Goal: Transaction & Acquisition: Purchase product/service

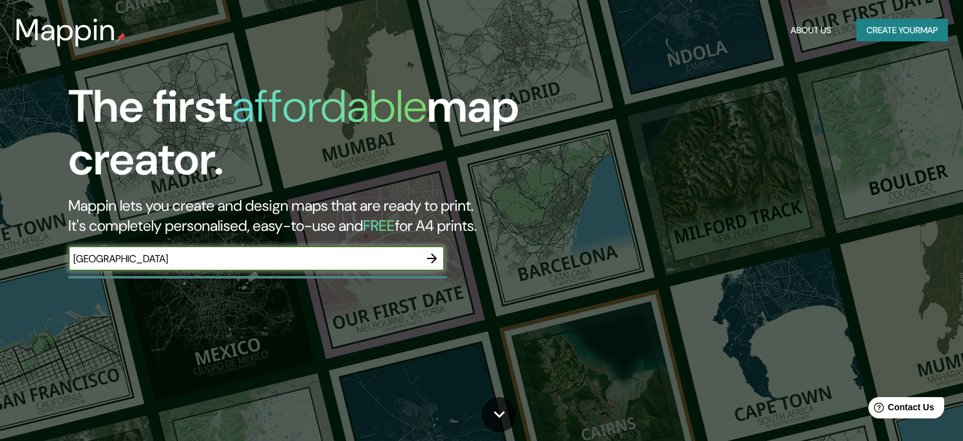
type input "[GEOGRAPHIC_DATA]"
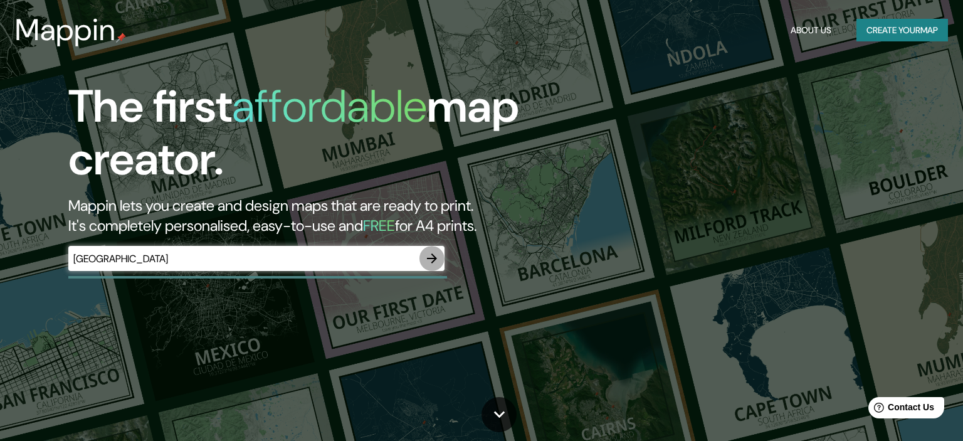
click at [435, 261] on icon "button" at bounding box center [431, 258] width 15 height 15
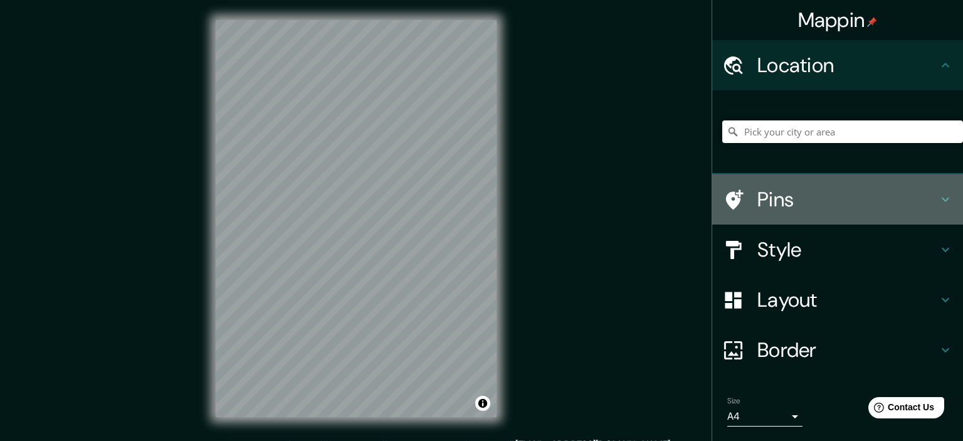
click at [936, 194] on h4 "Pins" at bounding box center [847, 199] width 180 height 25
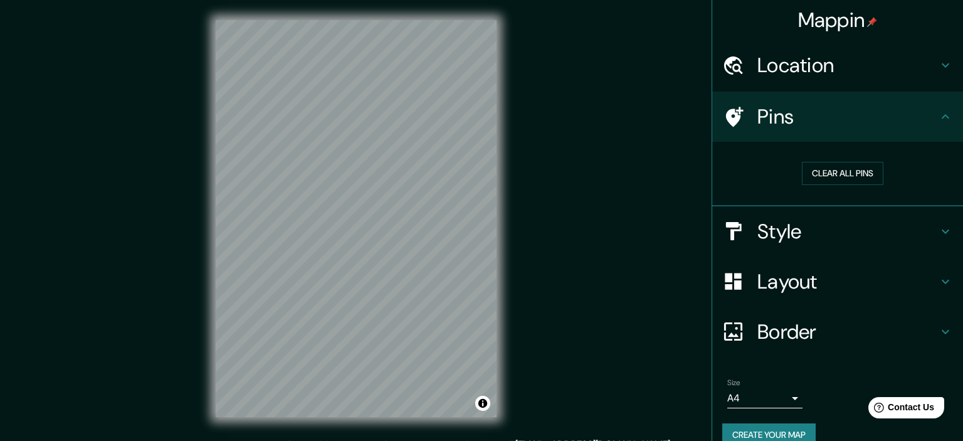
click at [941, 71] on icon at bounding box center [944, 65] width 15 height 15
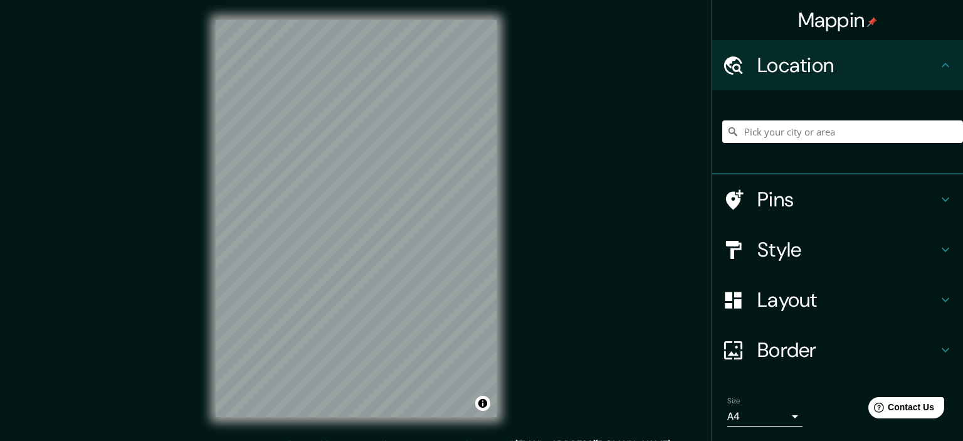
click at [941, 71] on icon at bounding box center [944, 65] width 15 height 15
click at [947, 292] on icon at bounding box center [944, 299] width 15 height 15
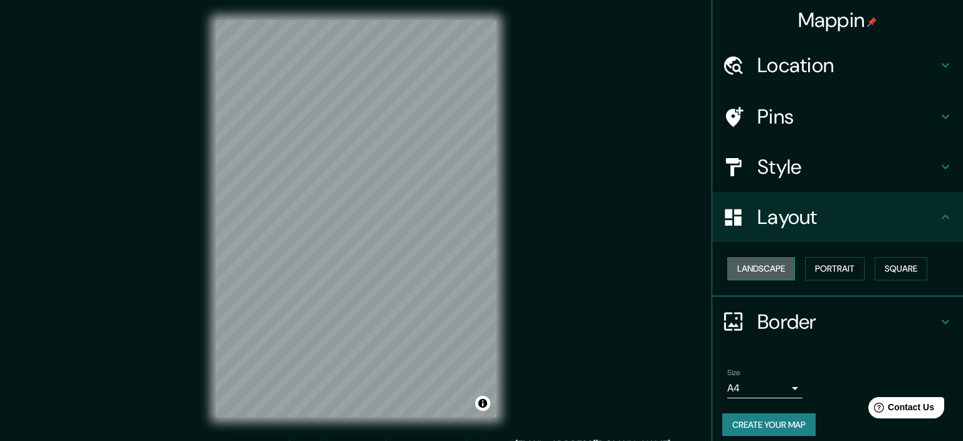
click at [764, 270] on button "Landscape" at bounding box center [761, 268] width 68 height 23
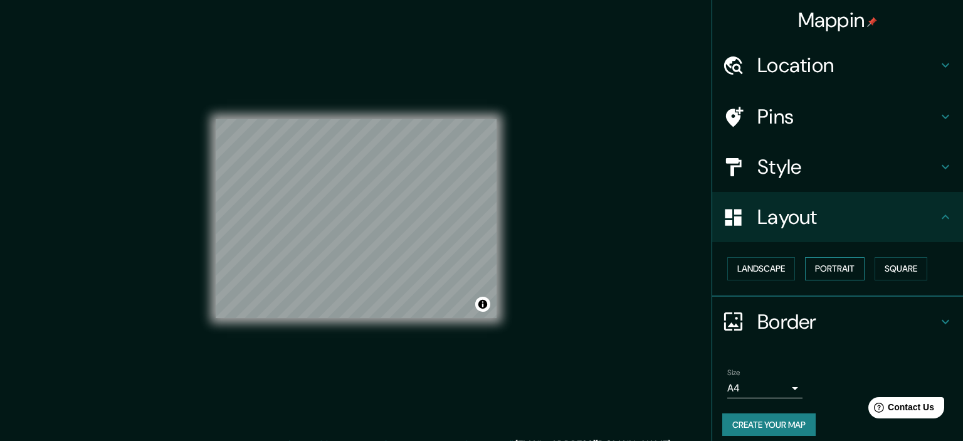
click at [823, 263] on button "Portrait" at bounding box center [835, 268] width 60 height 23
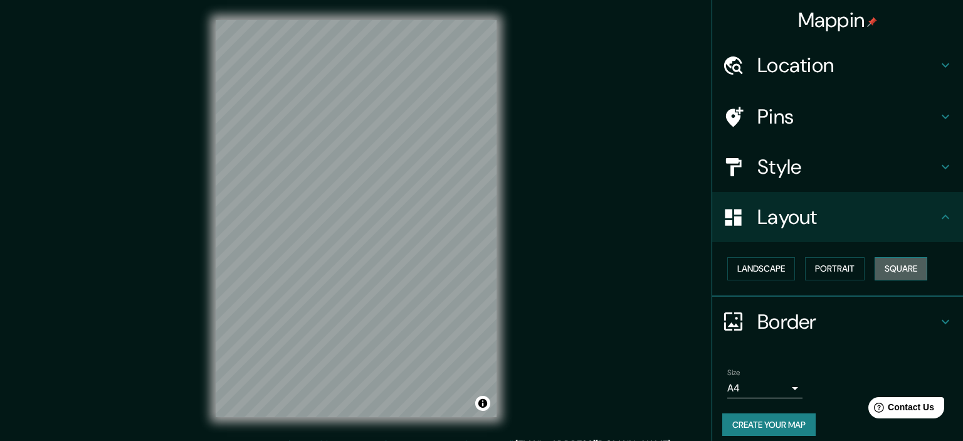
click at [901, 264] on button "Square" at bounding box center [900, 268] width 53 height 23
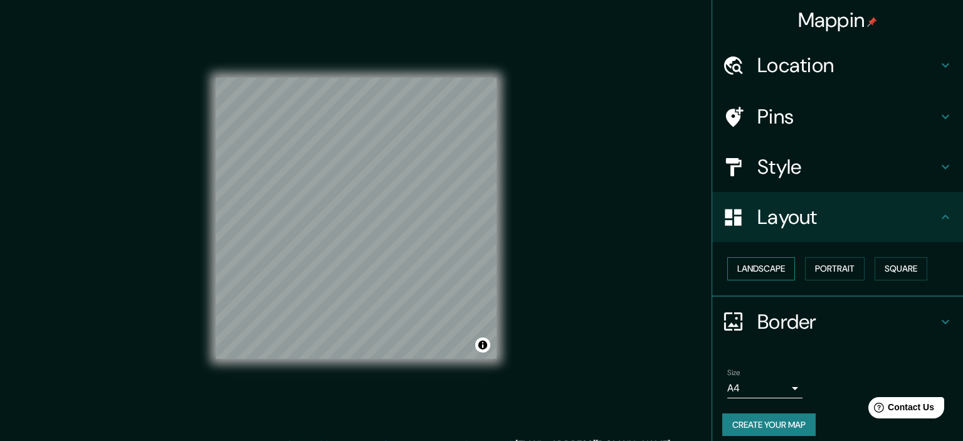
click at [790, 262] on button "Landscape" at bounding box center [761, 268] width 68 height 23
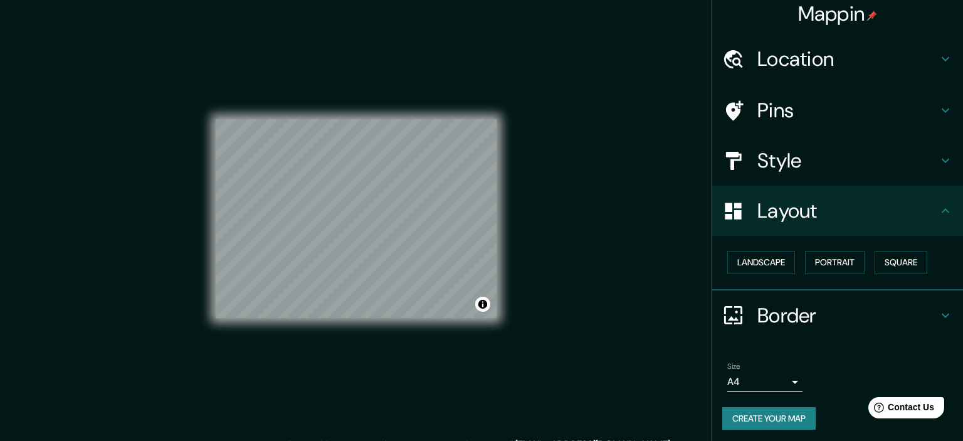
scroll to position [9, 0]
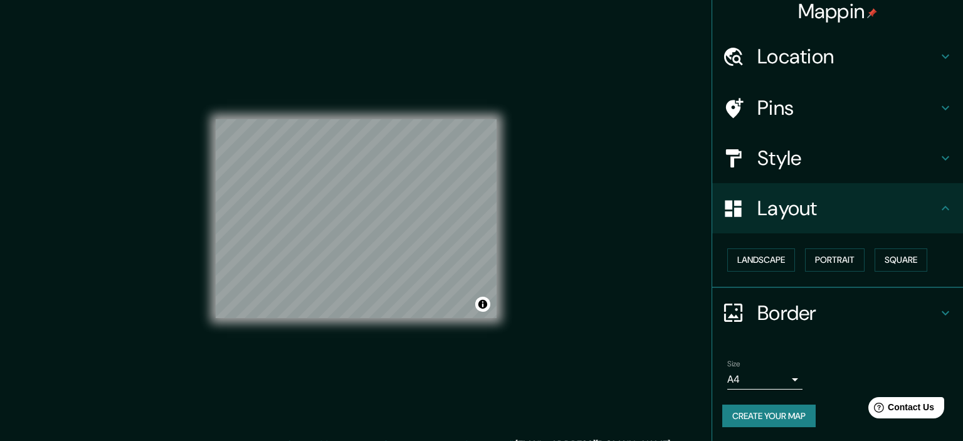
click at [942, 212] on icon at bounding box center [944, 208] width 15 height 15
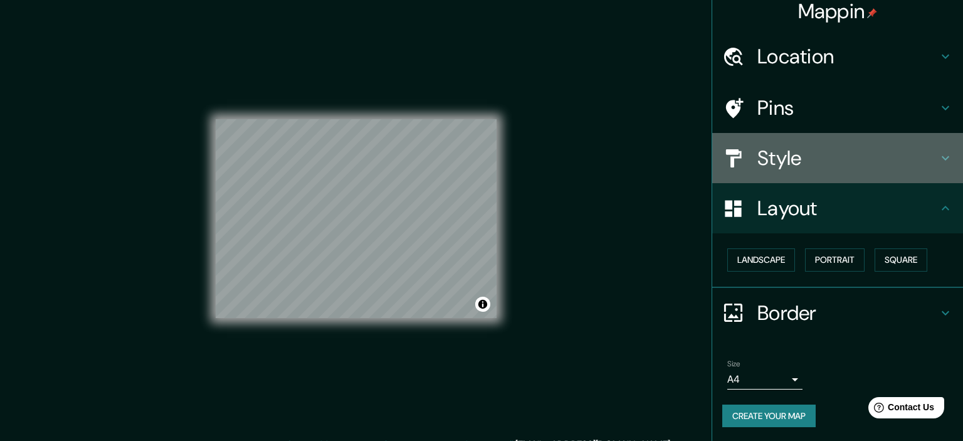
click at [941, 164] on icon at bounding box center [944, 157] width 15 height 15
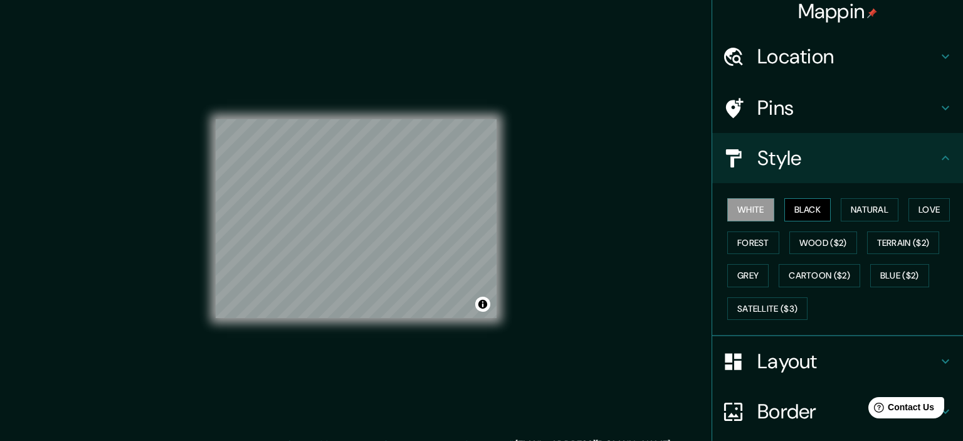
click at [800, 212] on button "Black" at bounding box center [807, 209] width 47 height 23
click at [855, 207] on button "Natural" at bounding box center [869, 209] width 58 height 23
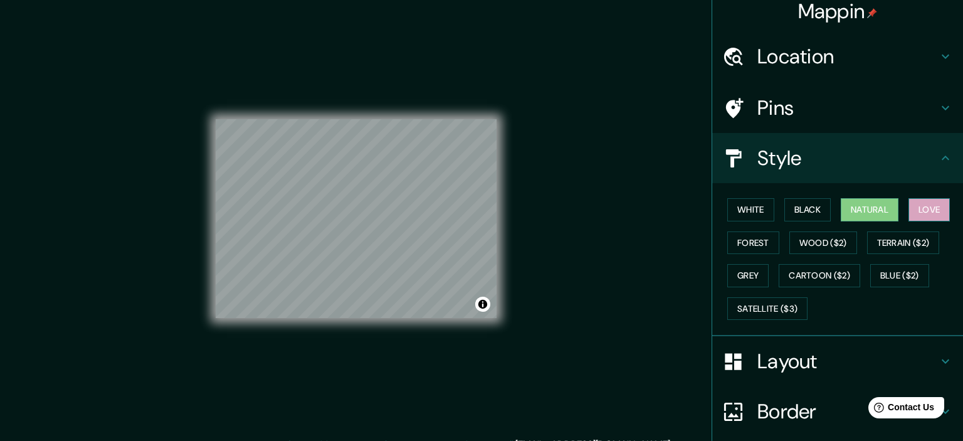
click at [924, 212] on button "Love" at bounding box center [928, 209] width 41 height 23
click at [756, 243] on button "Forest" at bounding box center [753, 242] width 52 height 23
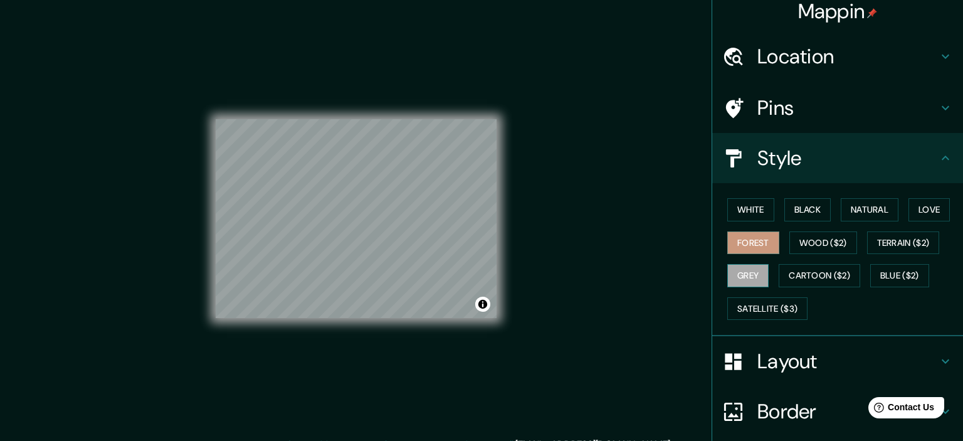
click at [755, 268] on button "Grey" at bounding box center [747, 275] width 41 height 23
click at [870, 207] on button "Natural" at bounding box center [869, 209] width 58 height 23
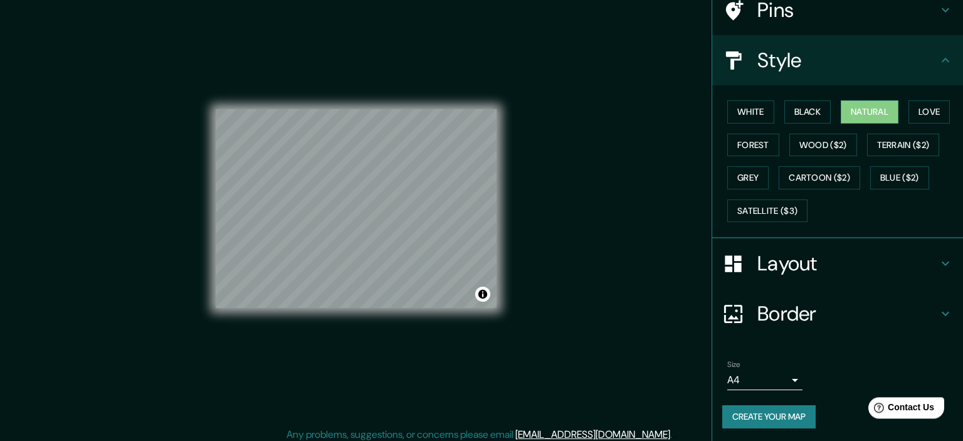
scroll to position [16, 0]
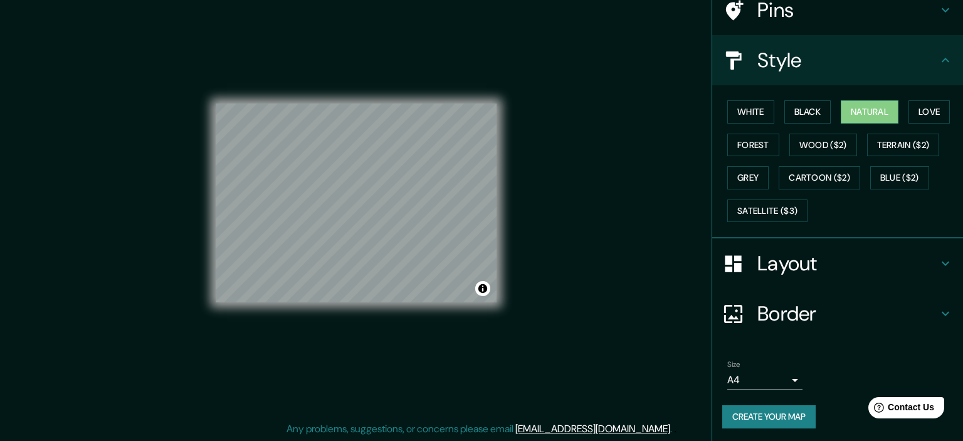
drag, startPoint x: 854, startPoint y: 300, endPoint x: 856, endPoint y: 310, distance: 10.2
click at [855, 301] on h4 "Border" at bounding box center [847, 313] width 180 height 25
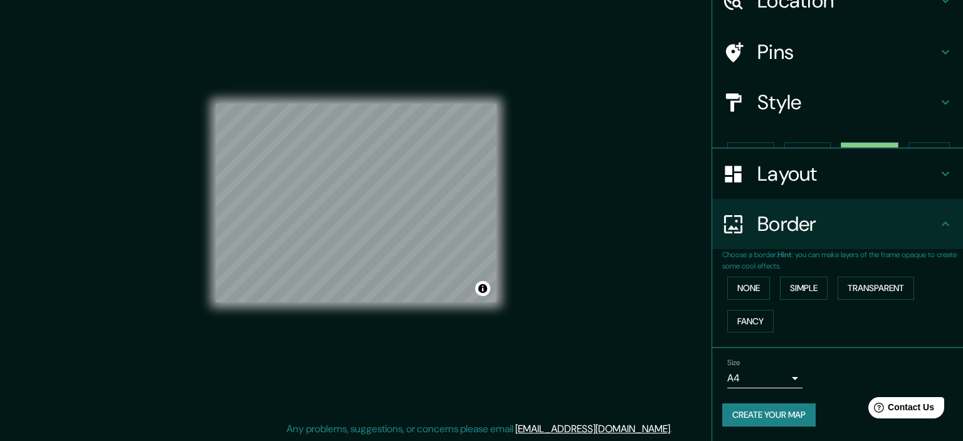
scroll to position [43, 0]
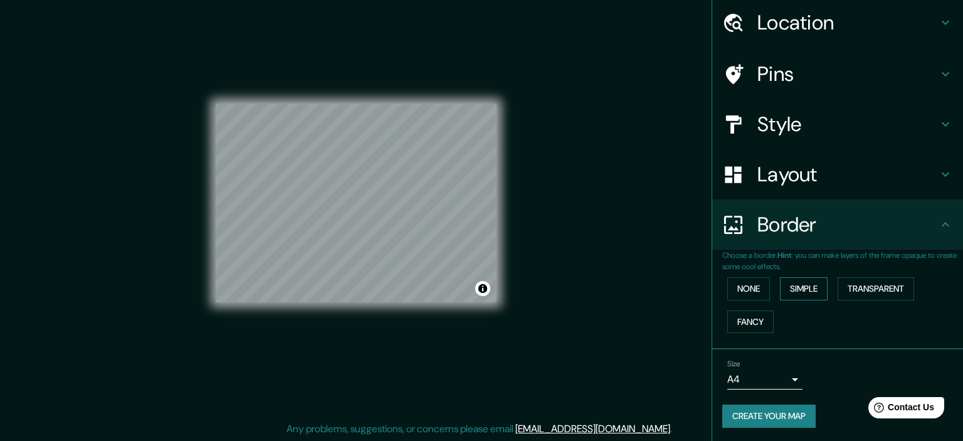
click at [791, 291] on button "Simple" at bounding box center [804, 288] width 48 height 23
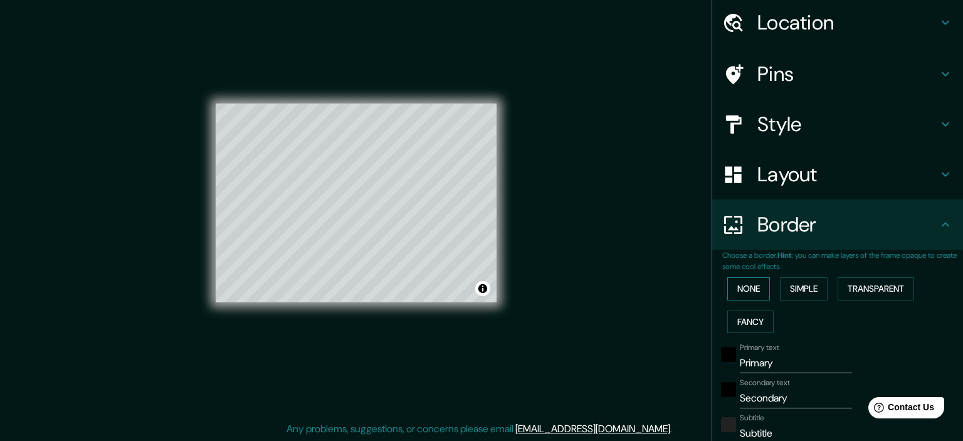
click at [755, 286] on button "None" at bounding box center [748, 288] width 43 height 23
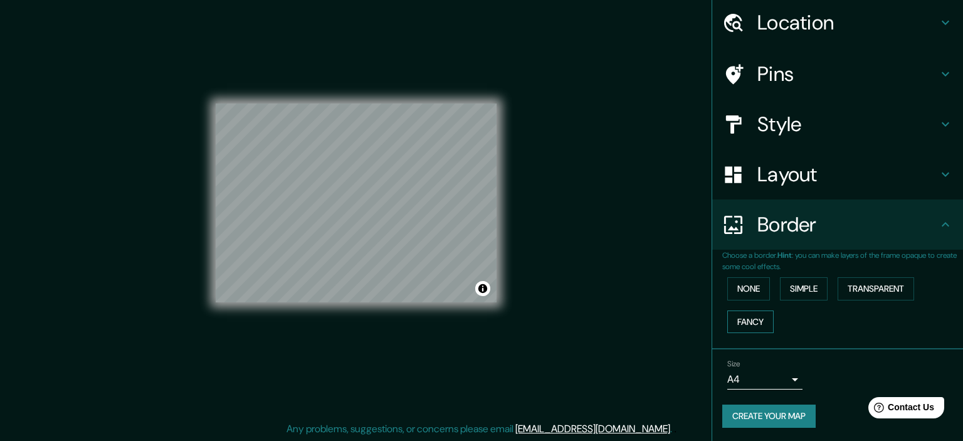
click at [756, 317] on button "Fancy" at bounding box center [750, 321] width 46 height 23
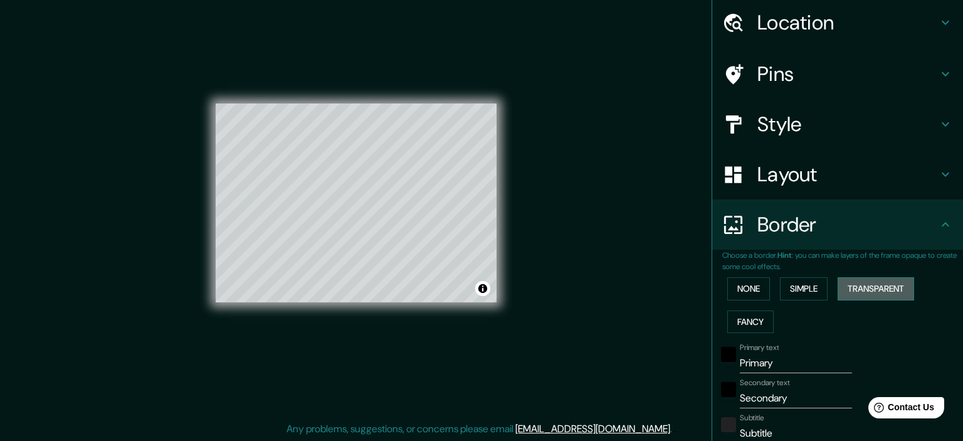
click at [886, 290] on button "Transparent" at bounding box center [875, 288] width 76 height 23
click at [820, 290] on button "Simple" at bounding box center [804, 288] width 48 height 23
click at [758, 286] on button "None" at bounding box center [748, 288] width 43 height 23
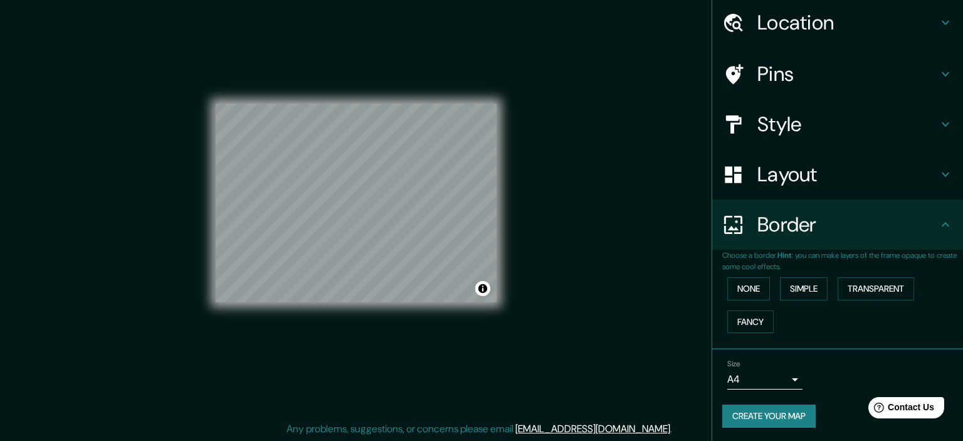
click at [795, 377] on body "Mappin Location Pins Style Layout Border Choose a border. Hint : you can make l…" at bounding box center [481, 204] width 963 height 441
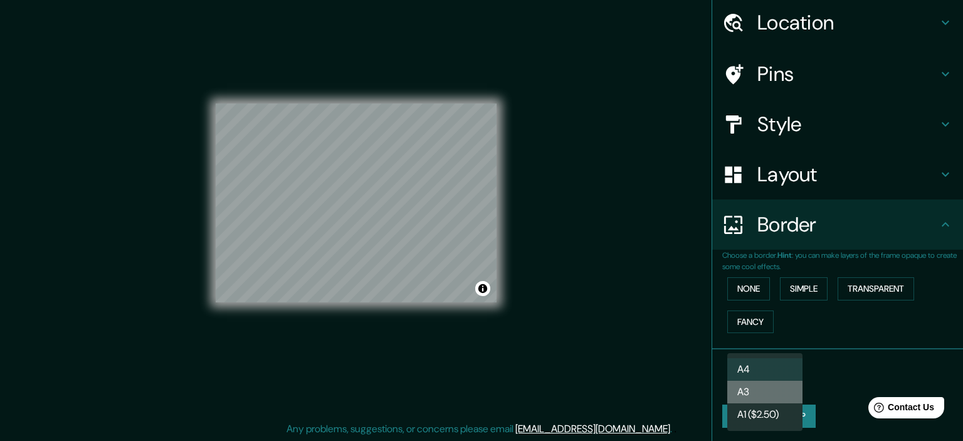
click at [778, 392] on li "A3" at bounding box center [764, 391] width 75 height 23
type input "a4"
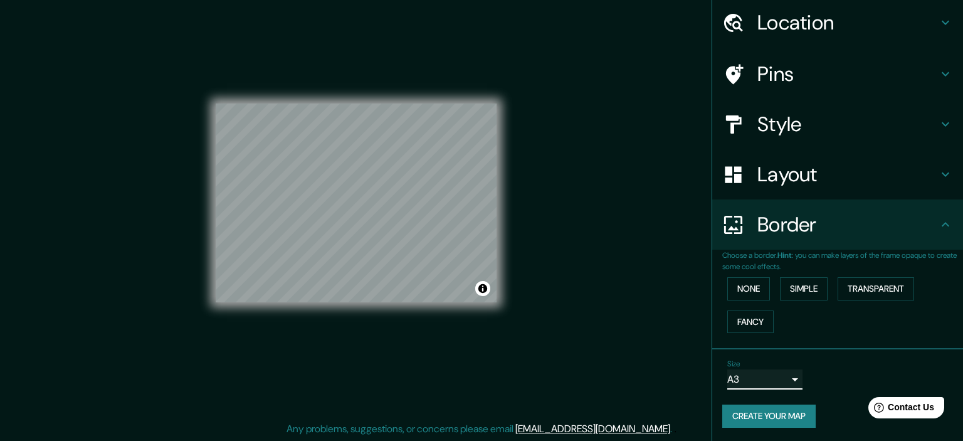
scroll to position [0, 0]
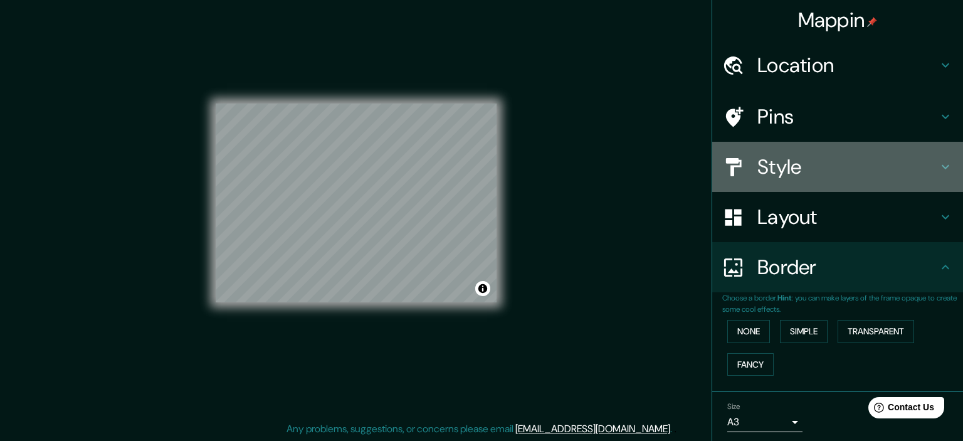
click at [921, 182] on div "Style" at bounding box center [837, 167] width 251 height 50
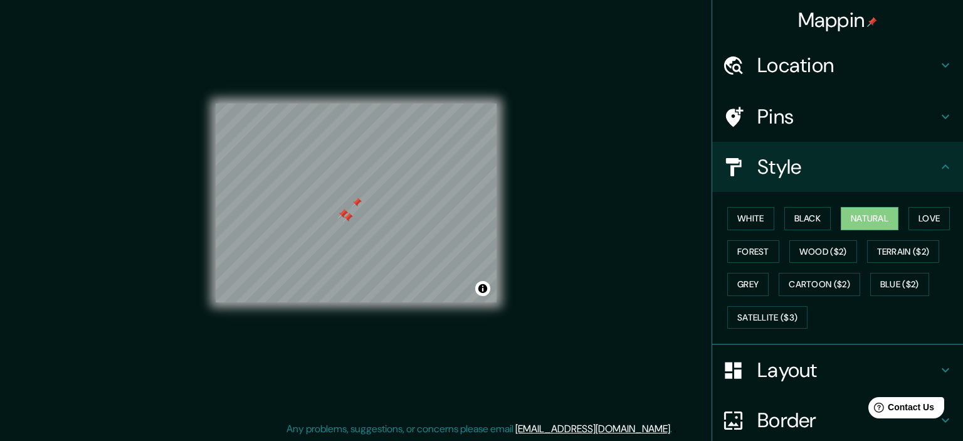
click at [340, 217] on div at bounding box center [343, 214] width 10 height 10
click at [355, 204] on div at bounding box center [357, 202] width 10 height 10
click at [349, 214] on div at bounding box center [348, 217] width 10 height 10
click at [343, 216] on div at bounding box center [343, 214] width 10 height 10
click at [387, 205] on div at bounding box center [390, 207] width 10 height 10
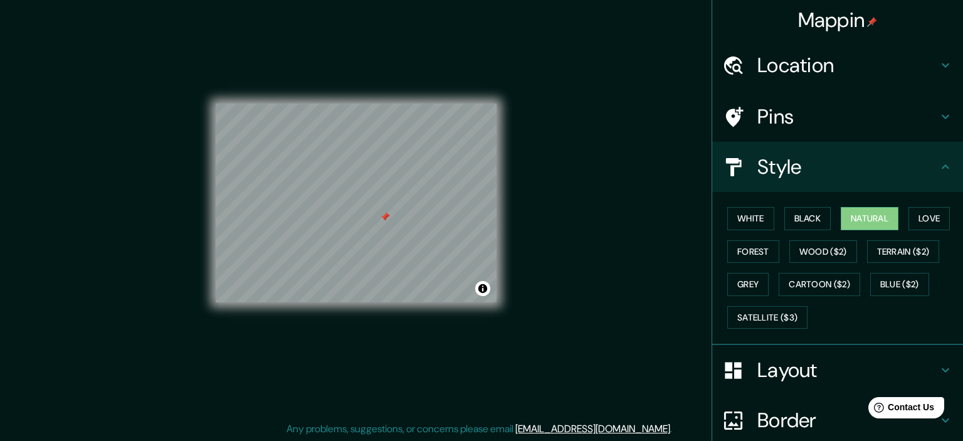
click at [846, 120] on h4 "Pins" at bounding box center [847, 116] width 180 height 25
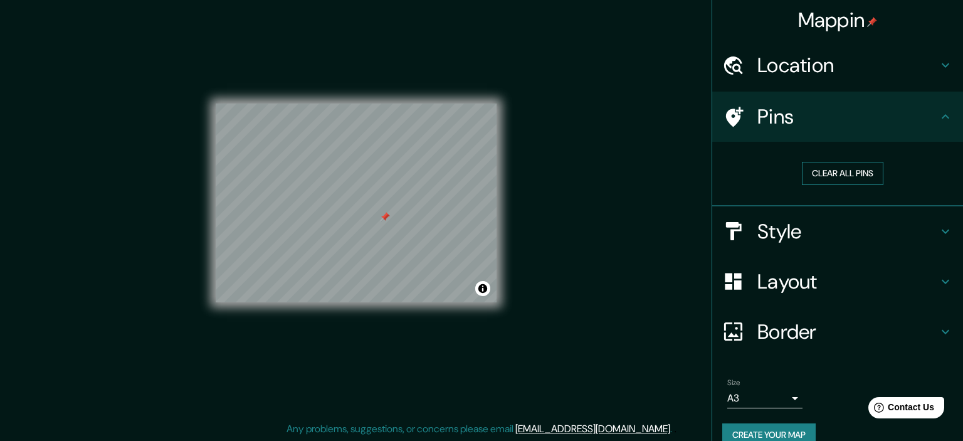
click at [843, 168] on button "Clear all pins" at bounding box center [842, 173] width 81 height 23
click at [837, 169] on button "Clear all pins" at bounding box center [842, 173] width 81 height 23
click at [380, 214] on div at bounding box center [382, 216] width 10 height 10
click at [828, 167] on button "Clear all pins" at bounding box center [842, 173] width 81 height 23
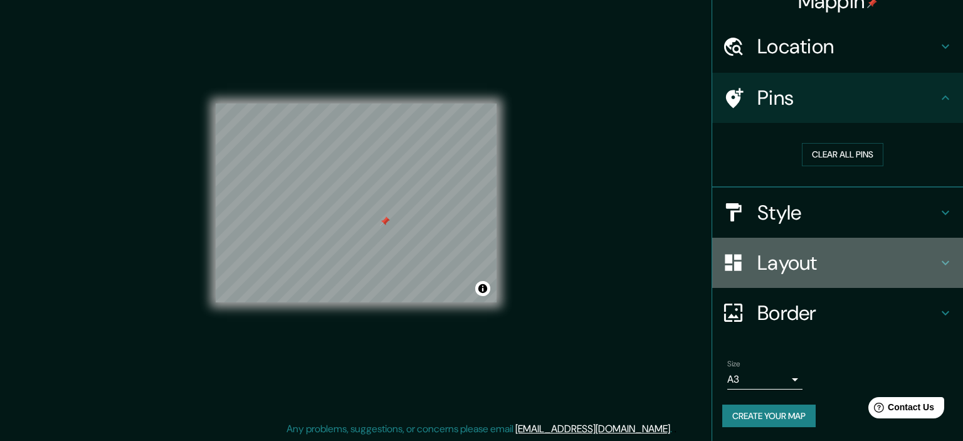
click at [828, 255] on h4 "Layout" at bounding box center [847, 262] width 180 height 25
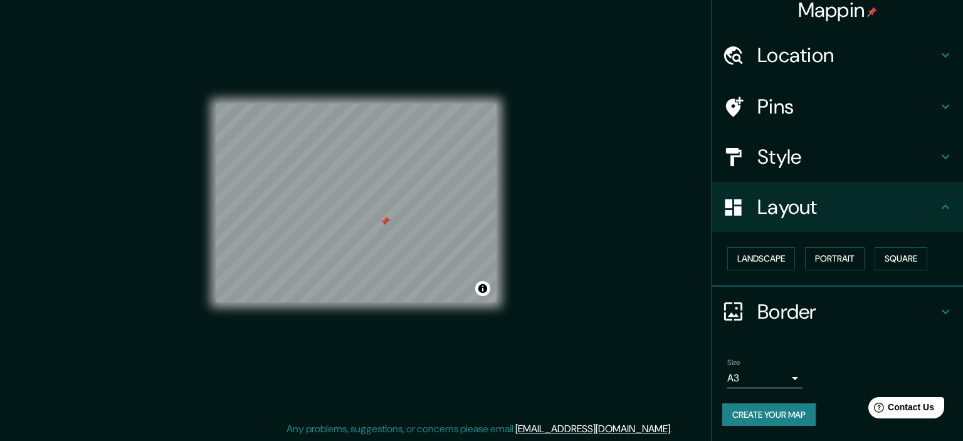
scroll to position [9, 0]
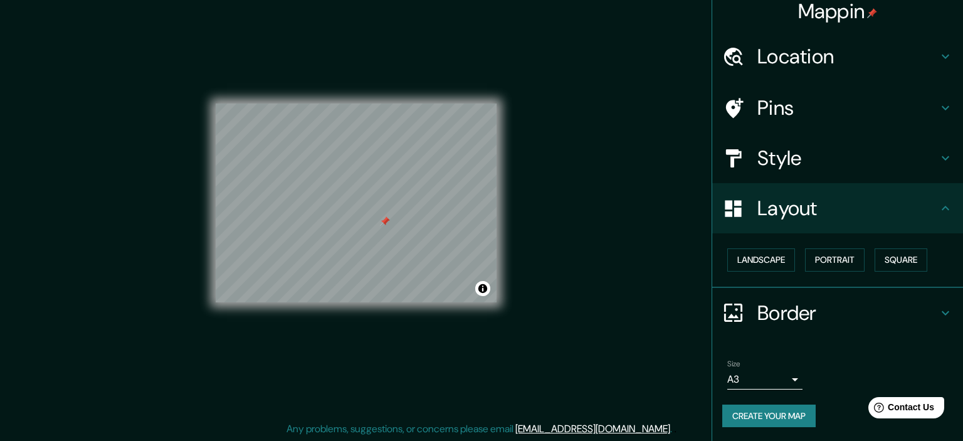
click at [816, 170] on div "Style" at bounding box center [837, 158] width 251 height 50
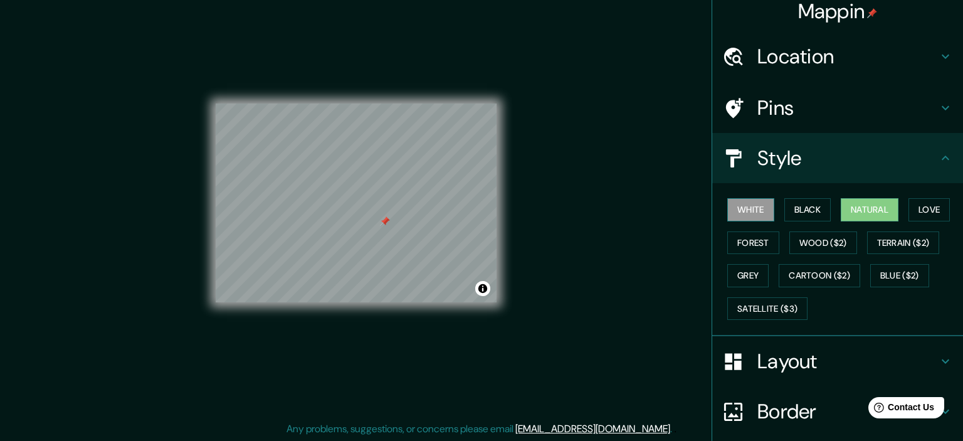
click at [763, 202] on button "White" at bounding box center [750, 209] width 47 height 23
click at [864, 207] on button "Natural" at bounding box center [869, 209] width 58 height 23
